Goal: Information Seeking & Learning: Learn about a topic

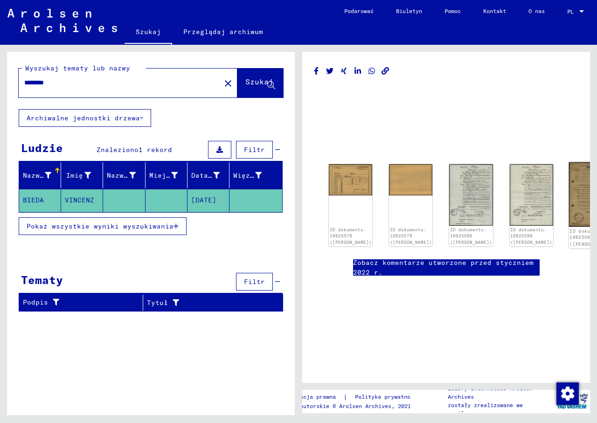
click at [569, 183] on img at bounding box center [592, 194] width 46 height 65
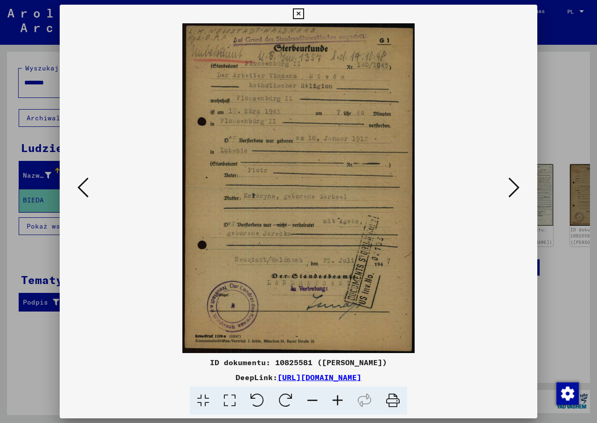
click at [340, 402] on icon at bounding box center [337, 401] width 25 height 28
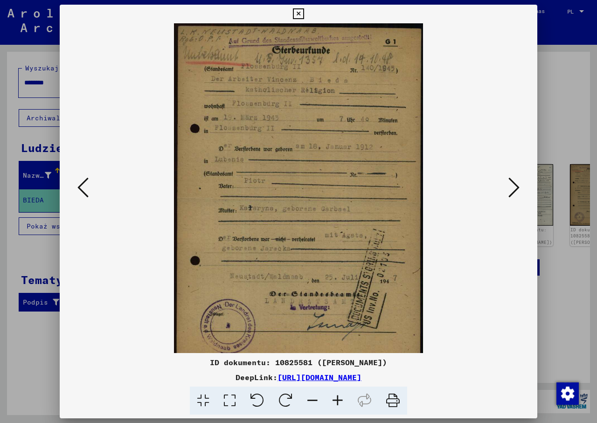
click at [340, 402] on icon at bounding box center [337, 401] width 25 height 28
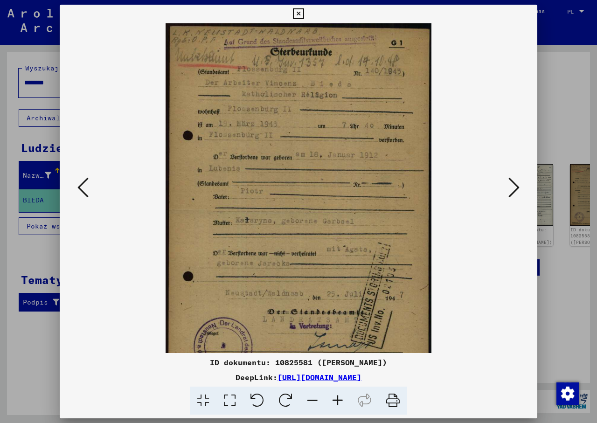
click at [340, 402] on icon at bounding box center [337, 401] width 25 height 28
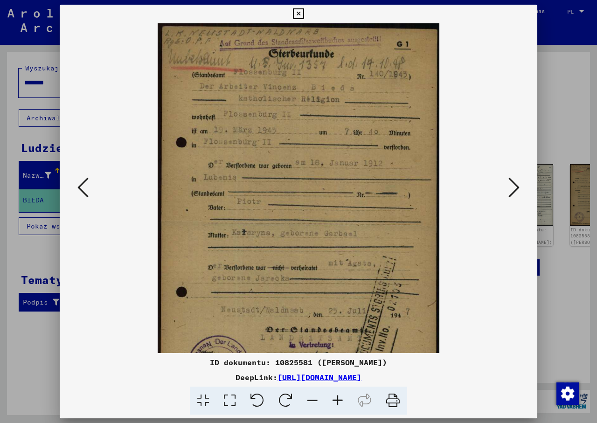
click at [340, 402] on icon at bounding box center [337, 401] width 25 height 28
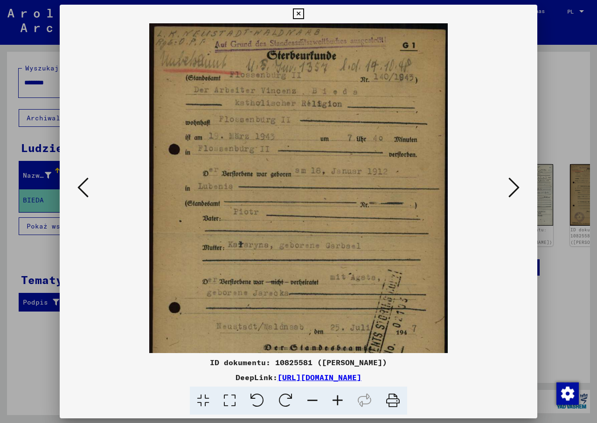
click at [340, 402] on icon at bounding box center [337, 401] width 25 height 28
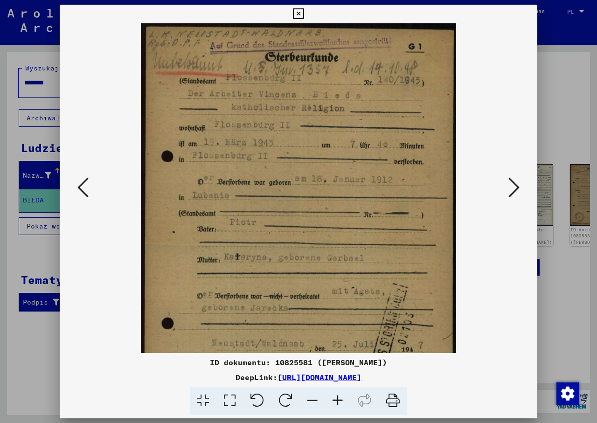
click at [340, 402] on icon at bounding box center [337, 401] width 25 height 28
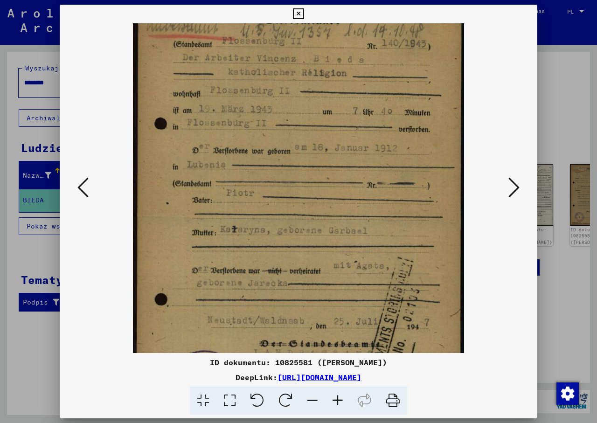
drag, startPoint x: 389, startPoint y: 296, endPoint x: 385, endPoint y: 249, distance: 47.3
click at [386, 262] on img at bounding box center [299, 219] width 332 height 470
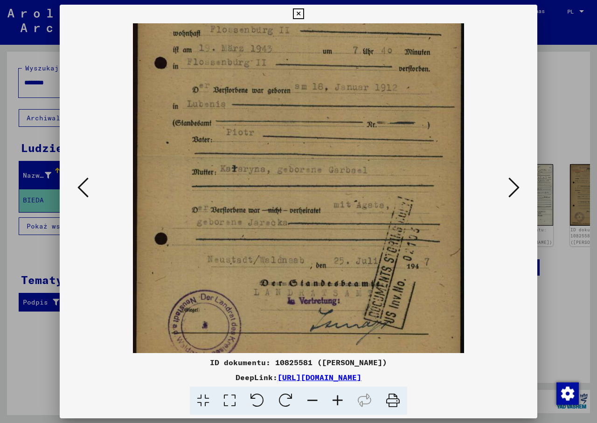
drag, startPoint x: 368, startPoint y: 273, endPoint x: 368, endPoint y: 204, distance: 69.1
click at [368, 204] on img at bounding box center [299, 158] width 332 height 470
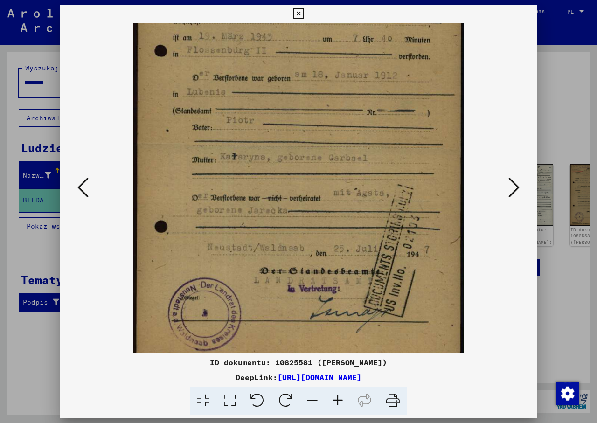
click at [517, 186] on icon at bounding box center [514, 187] width 11 height 22
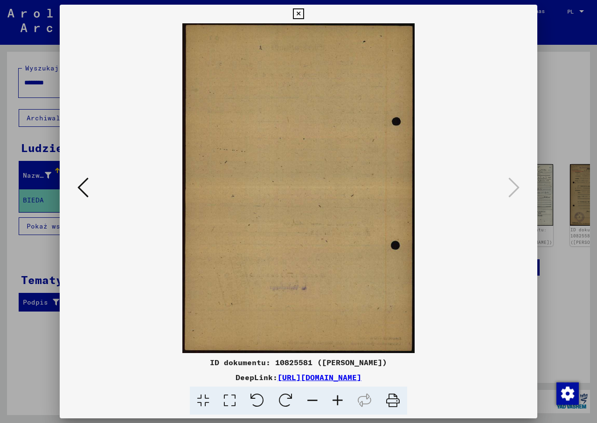
click at [82, 183] on icon at bounding box center [82, 187] width 11 height 22
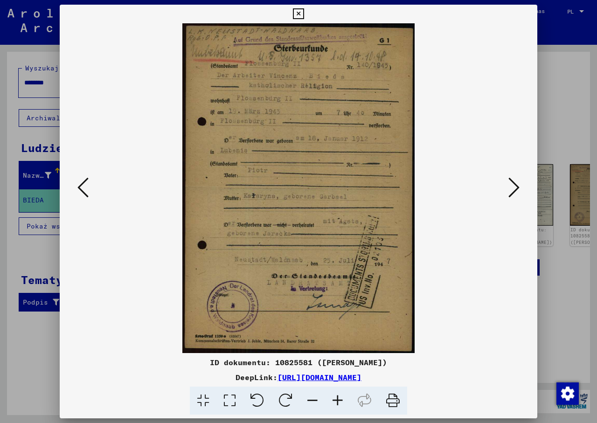
click at [82, 183] on icon at bounding box center [82, 187] width 11 height 22
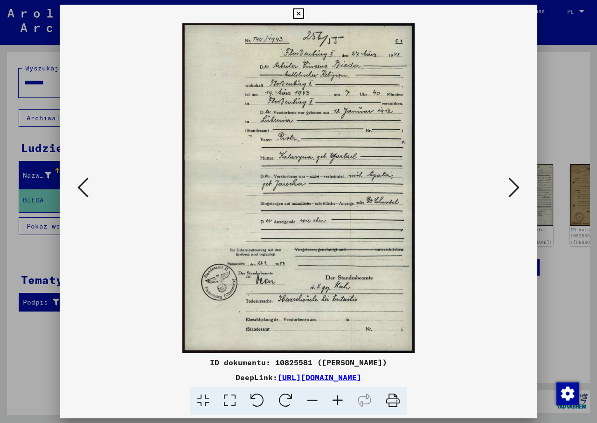
click at [82, 183] on icon at bounding box center [82, 187] width 11 height 22
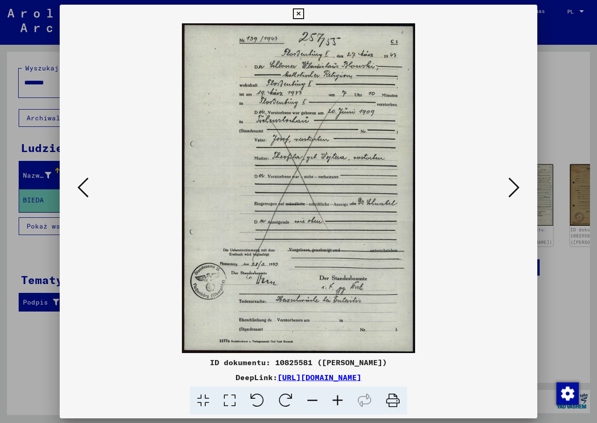
click at [84, 184] on icon at bounding box center [82, 187] width 11 height 22
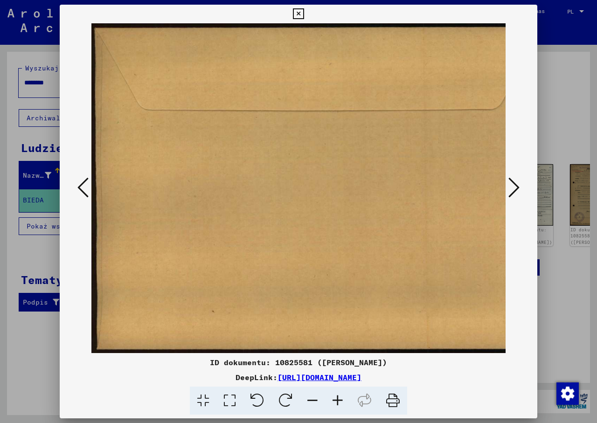
click at [84, 184] on icon at bounding box center [82, 187] width 11 height 22
